Goal: Information Seeking & Learning: Compare options

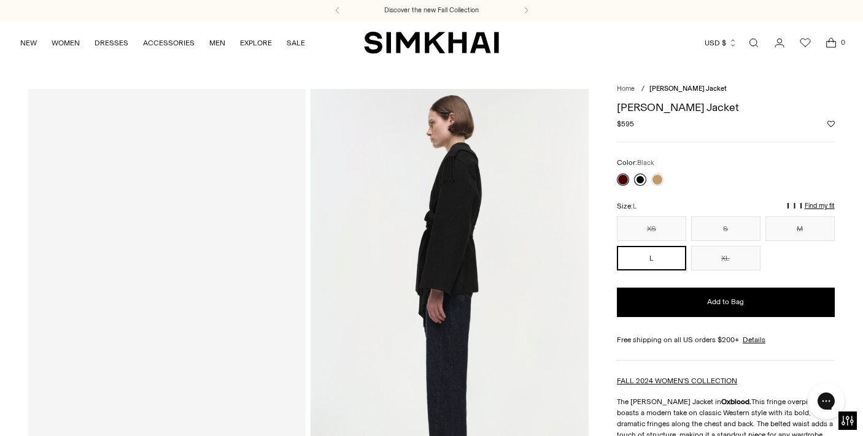
click at [641, 179] on link at bounding box center [640, 180] width 12 height 12
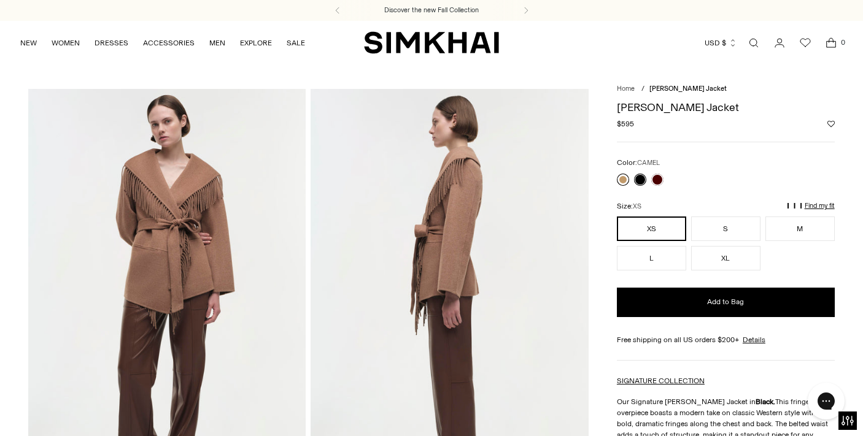
click at [627, 176] on link at bounding box center [623, 180] width 12 height 12
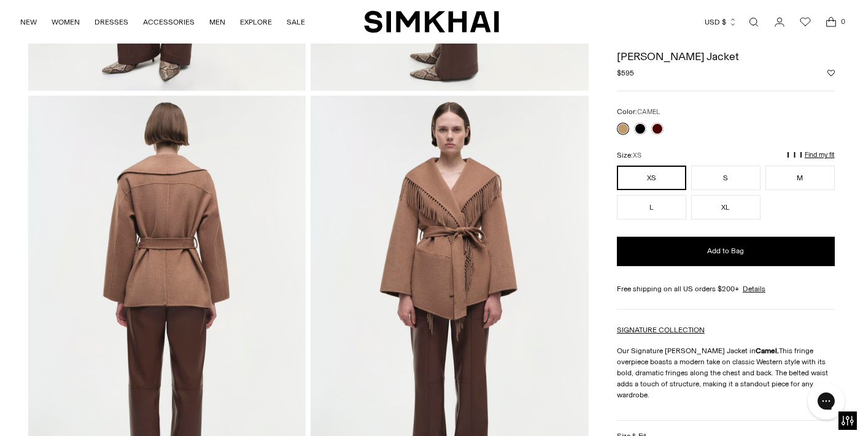
scroll to position [272, 0]
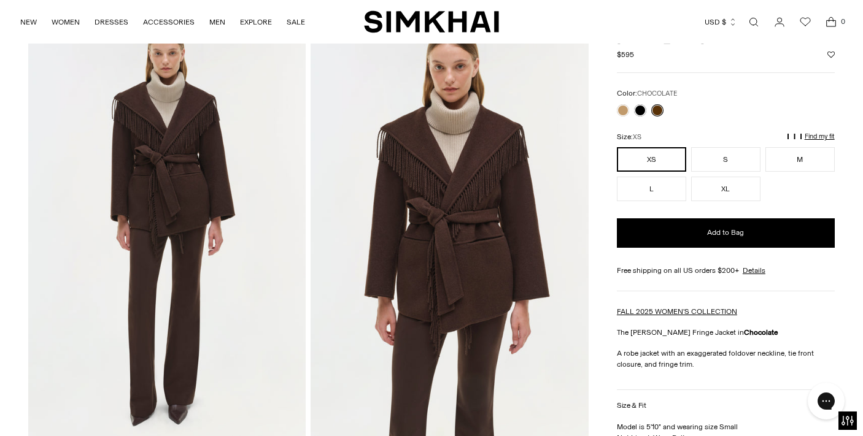
scroll to position [71, 0]
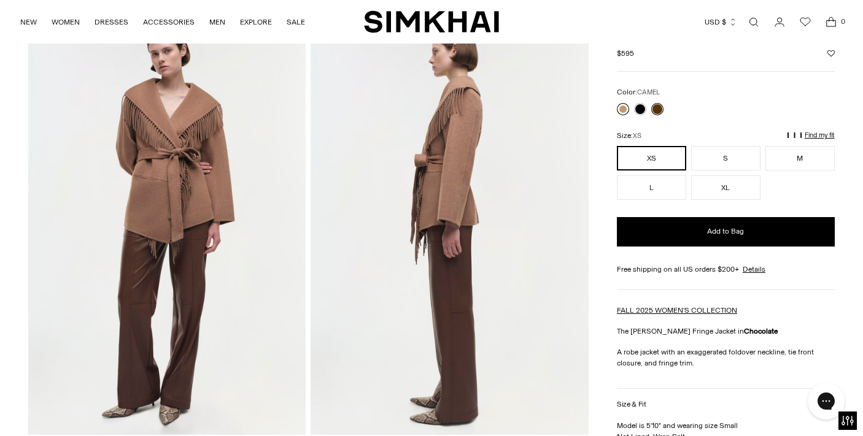
click at [625, 109] on link at bounding box center [623, 109] width 12 height 12
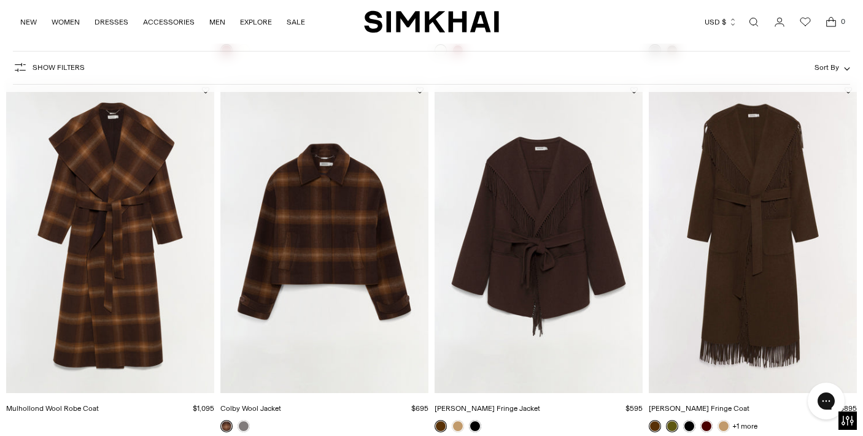
scroll to position [843, 0]
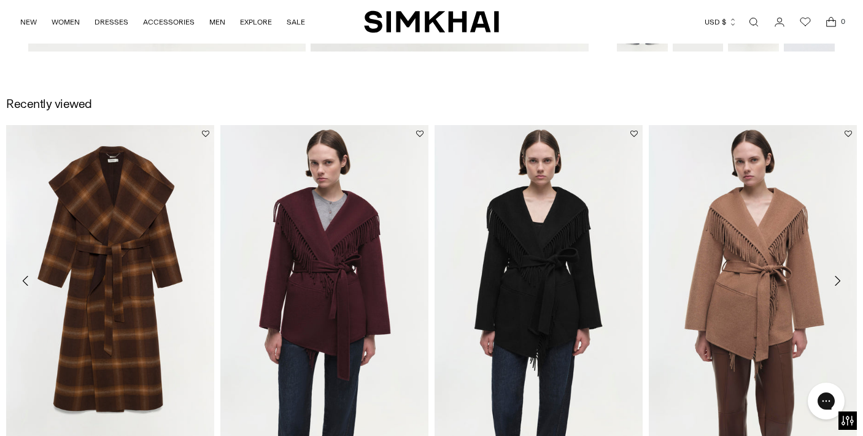
scroll to position [1295, 0]
